Goal: Task Accomplishment & Management: Use online tool/utility

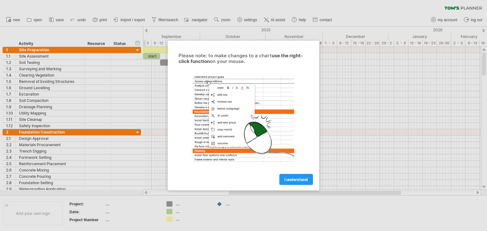
click at [330, 102] on div at bounding box center [243, 115] width 487 height 231
click at [295, 179] on span "I understand" at bounding box center [295, 180] width 23 height 5
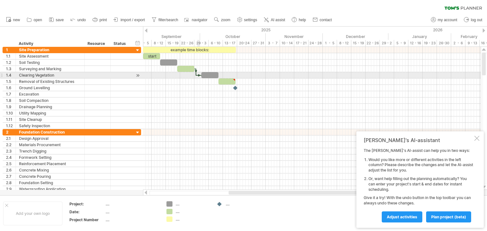
click at [199, 75] on div at bounding box center [198, 75] width 5 height 2
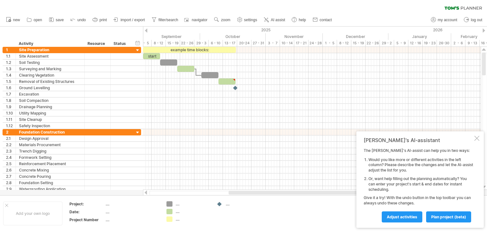
click at [147, 29] on div at bounding box center [146, 31] width 3 height 4
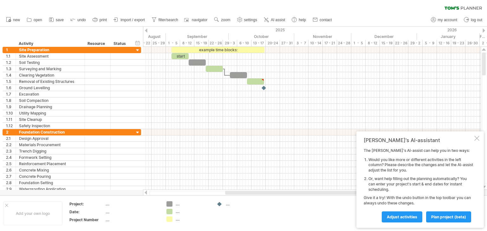
click at [142, 28] on div "hide start/end/duration show start/end/duration ******** Activity ******** Reso…" at bounding box center [71, 37] width 143 height 20
click at [145, 29] on div at bounding box center [146, 31] width 3 height 4
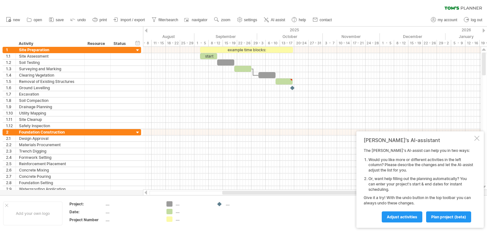
click at [145, 29] on div at bounding box center [146, 31] width 3 height 4
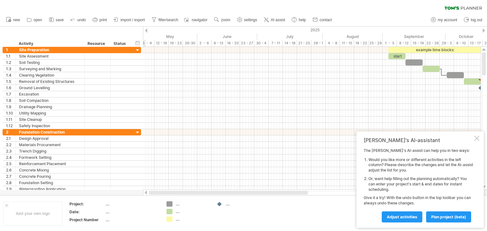
drag, startPoint x: 257, startPoint y: 194, endPoint x: 156, endPoint y: 192, distance: 101.5
click at [156, 192] on div at bounding box center [228, 193] width 159 height 4
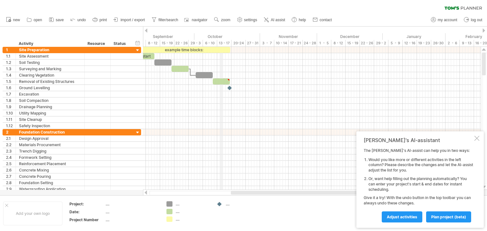
drag, startPoint x: 470, startPoint y: 42, endPoint x: 220, endPoint y: 44, distance: 249.8
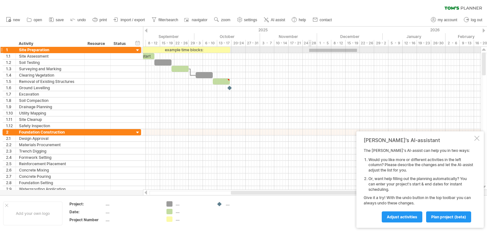
drag, startPoint x: 357, startPoint y: 49, endPoint x: 308, endPoint y: 52, distance: 48.9
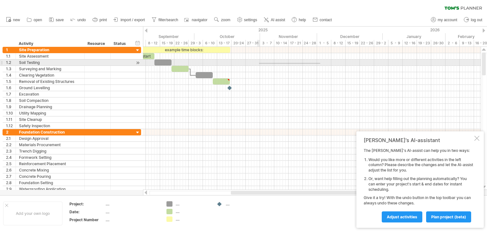
drag, startPoint x: 320, startPoint y: 64, endPoint x: 259, endPoint y: 63, distance: 61.2
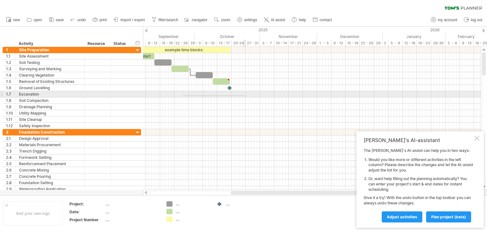
drag, startPoint x: 183, startPoint y: 96, endPoint x: 245, endPoint y: 96, distance: 62.1
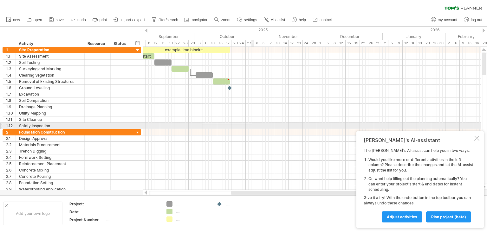
drag, startPoint x: 202, startPoint y: 125, endPoint x: 252, endPoint y: 124, distance: 50.4
